Goal: Information Seeking & Learning: Learn about a topic

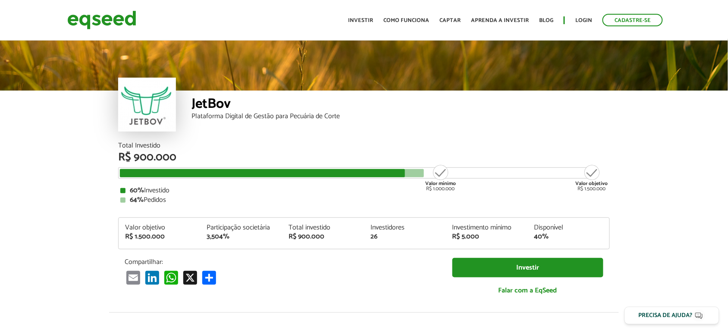
drag, startPoint x: 128, startPoint y: 200, endPoint x: 193, endPoint y: 200, distance: 65.1
click at [170, 202] on div "64% Pedidos" at bounding box center [363, 200] width 487 height 7
click at [193, 199] on div "64% Pedidos" at bounding box center [363, 200] width 487 height 7
click at [193, 200] on div "64% Pedidos" at bounding box center [363, 200] width 487 height 7
click at [425, 174] on div "Valor mínimo R$ 1.000.000" at bounding box center [440, 178] width 32 height 28
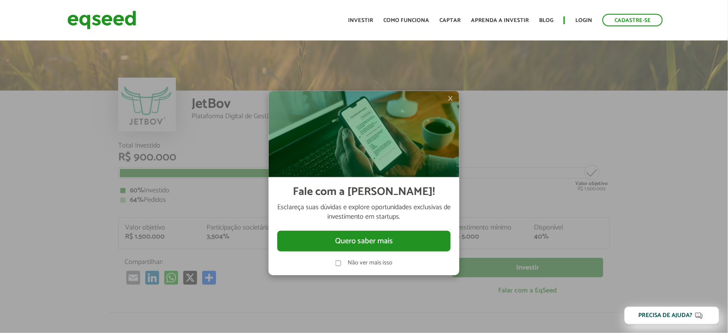
drag, startPoint x: 96, startPoint y: 110, endPoint x: 88, endPoint y: 100, distance: 12.3
click at [96, 110] on div at bounding box center [364, 166] width 728 height 333
